Goal: Information Seeking & Learning: Learn about a topic

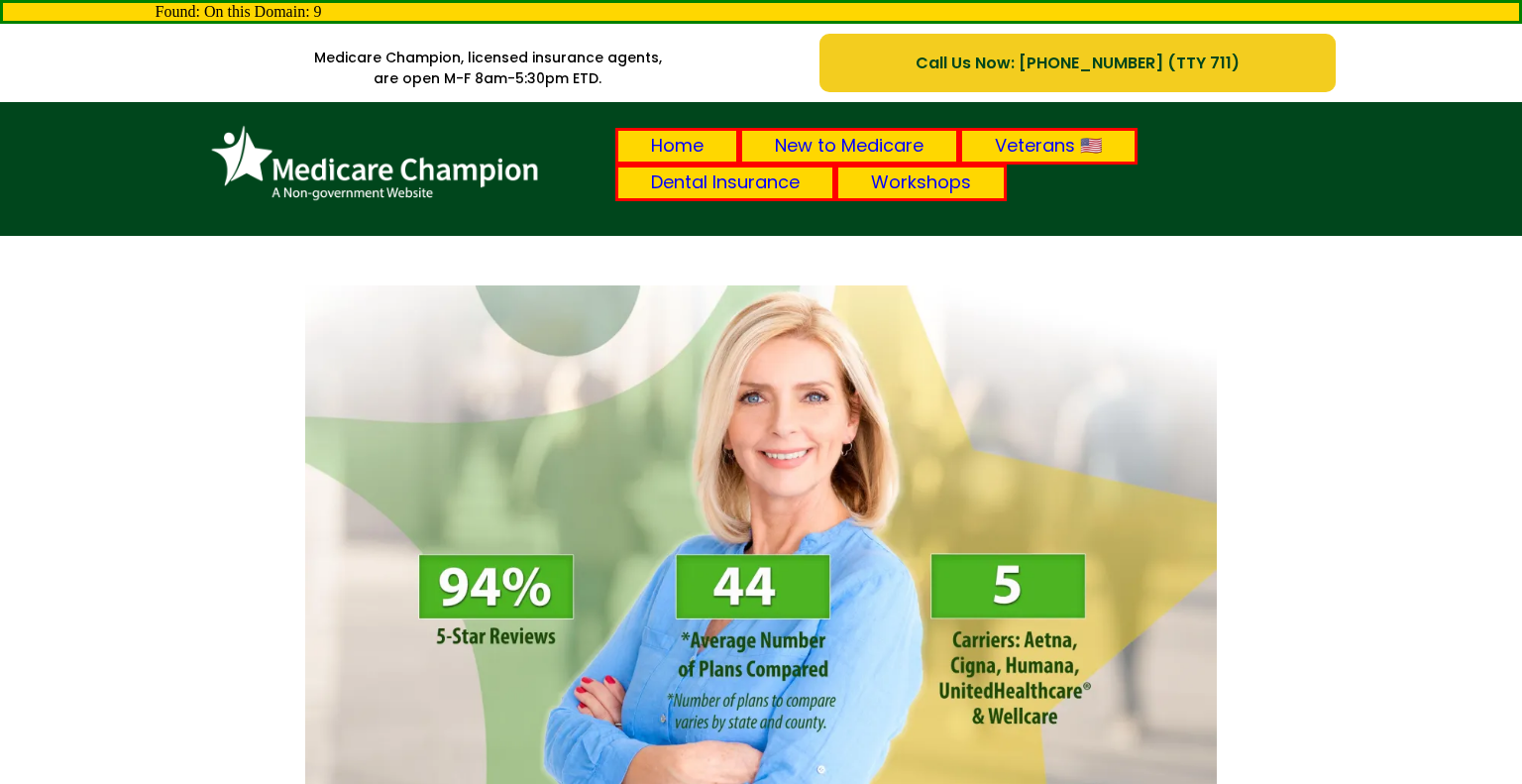
click at [845, 138] on link "New to Medicare" at bounding box center [849, 145] width 220 height 37
click at [1050, 145] on link "Veterans 🇺🇸" at bounding box center [1048, 145] width 178 height 37
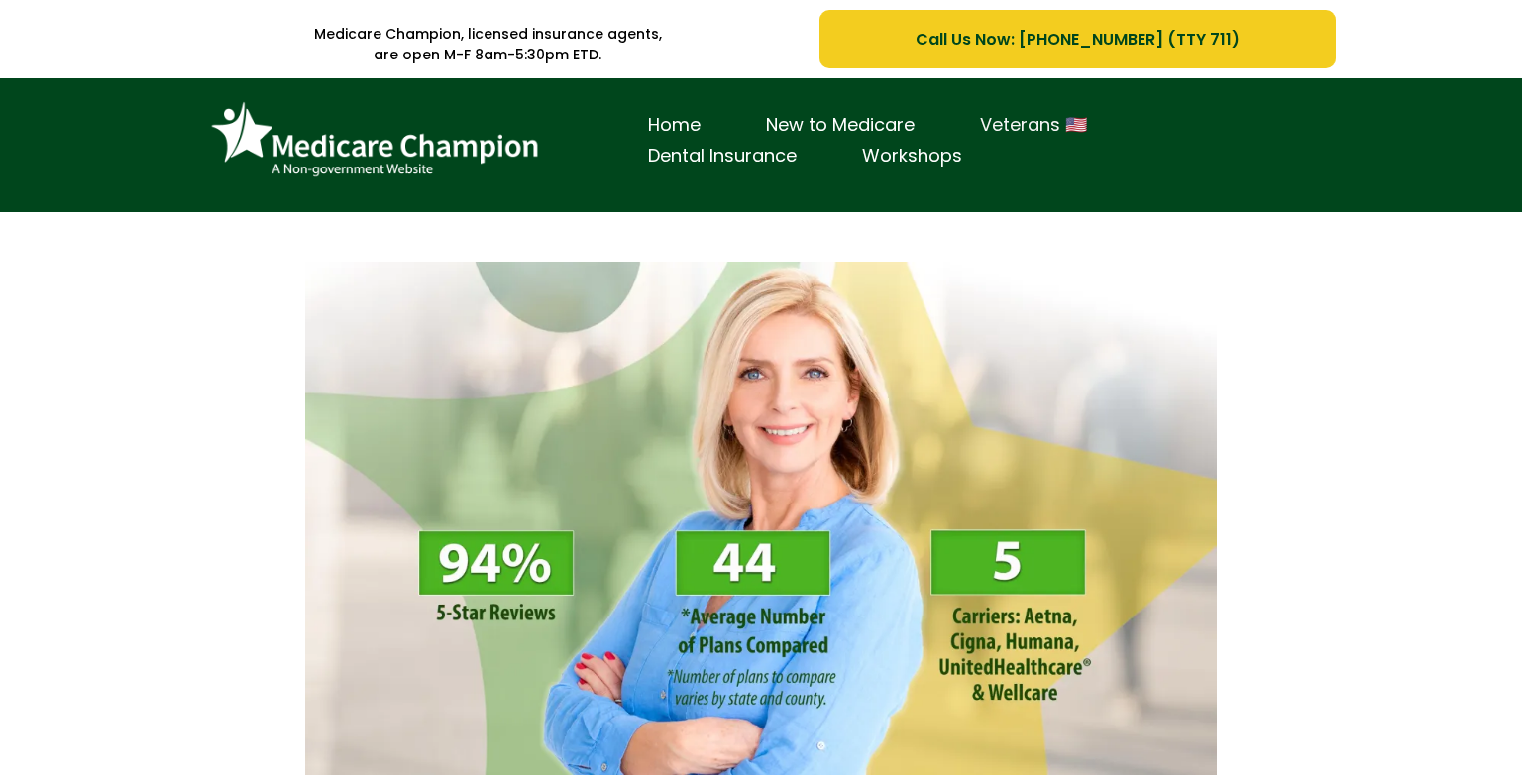
click at [1017, 123] on link "Veterans 🇺🇸" at bounding box center [1033, 125] width 172 height 31
click at [754, 165] on link "Dental Insurance" at bounding box center [722, 155] width 214 height 31
click at [945, 147] on link "Workshops" at bounding box center [912, 155] width 165 height 31
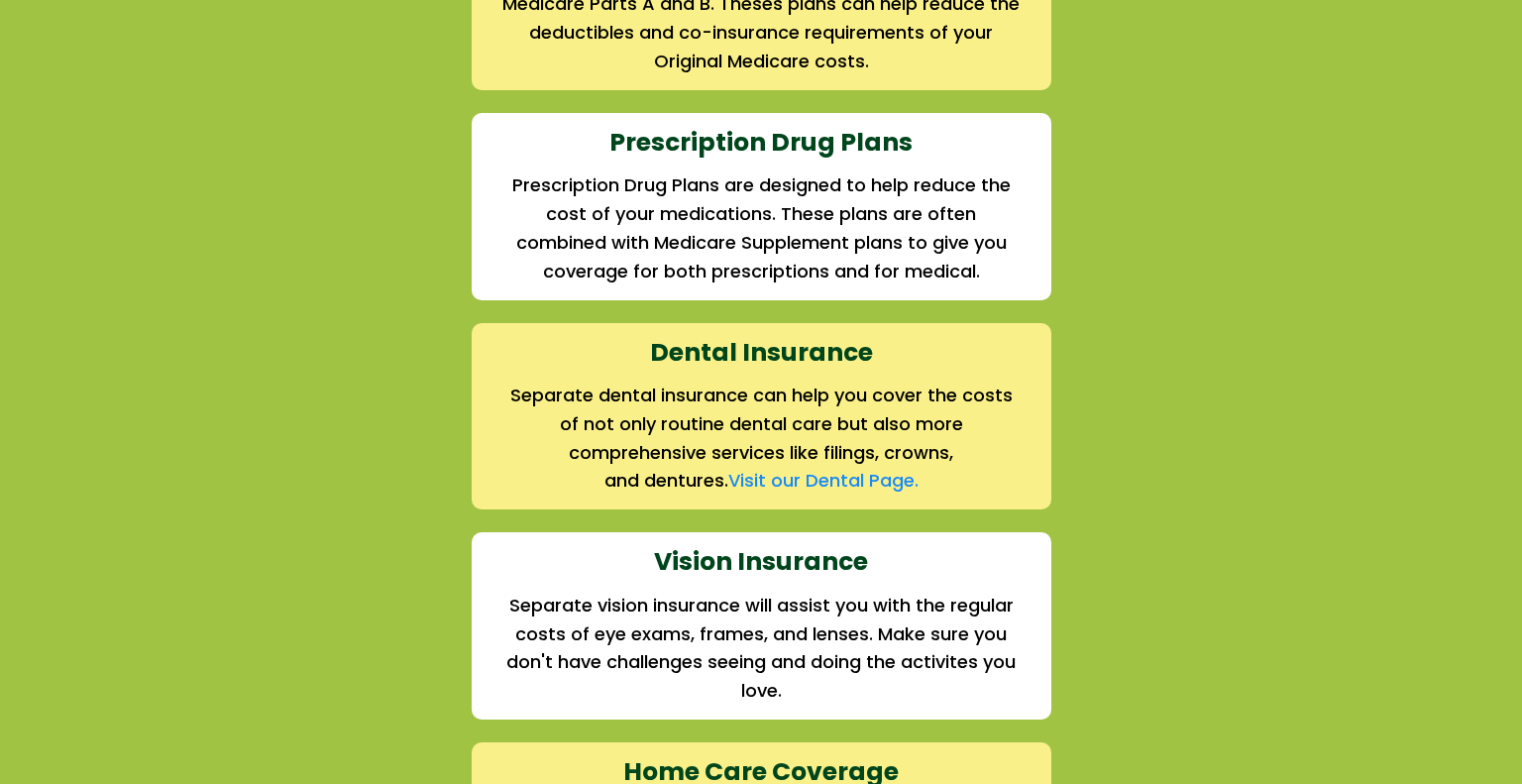
scroll to position [3147, 0]
